Goal: Task Accomplishment & Management: Manage account settings

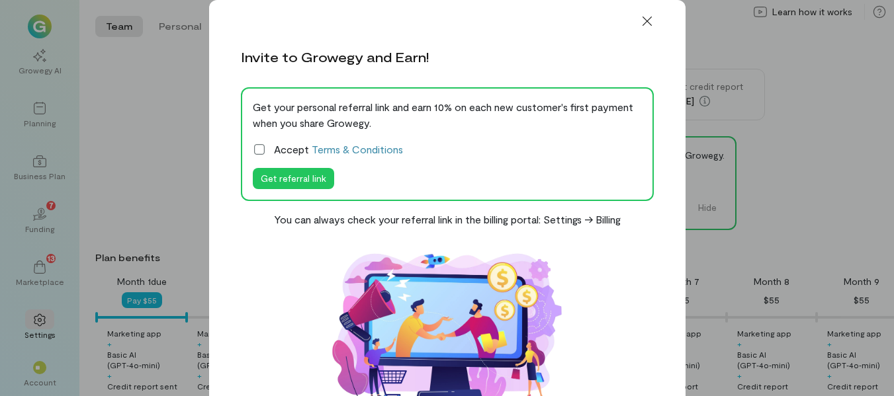
click at [640, 21] on icon at bounding box center [646, 21] width 13 height 13
